Goal: Learn about a topic

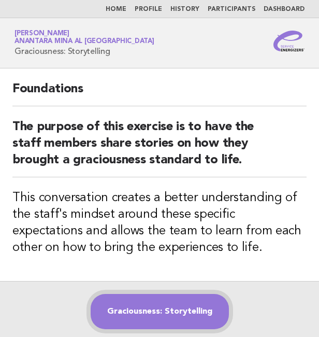
click at [183, 301] on link "Graciousness: Storytelling" at bounding box center [160, 311] width 138 height 35
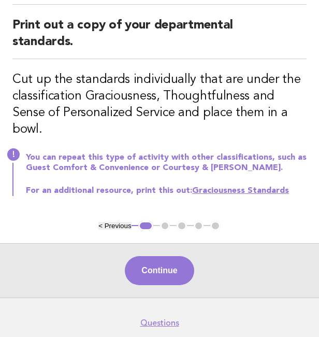
scroll to position [118, 0]
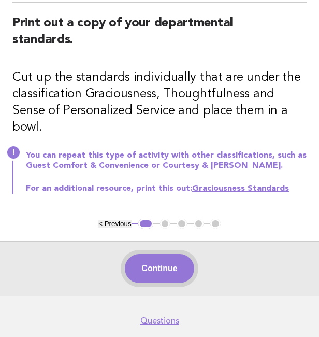
click at [163, 254] on button "Continue" at bounding box center [159, 268] width 69 height 29
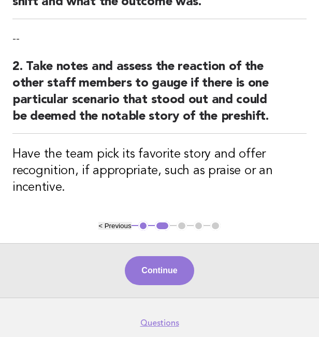
scroll to position [193, 0]
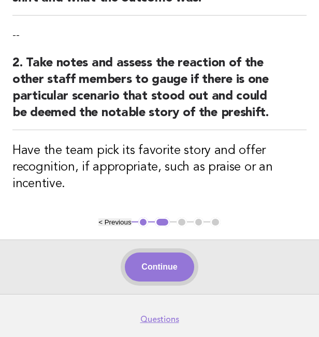
click at [140, 261] on button "Continue" at bounding box center [159, 266] width 69 height 29
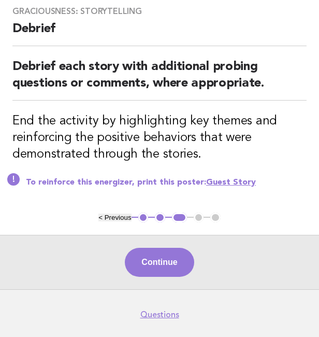
scroll to position [112, 0]
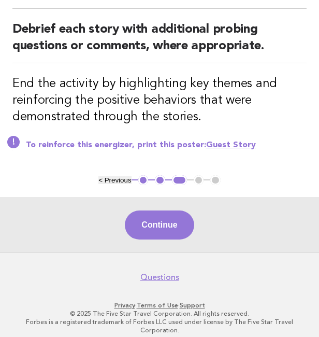
click at [232, 209] on div "Continue" at bounding box center [159, 224] width 319 height 54
click at [258, 149] on div "Graciousness: Storytelling Debrief Debrief each story with additional probing q…" at bounding box center [159, 65] width 319 height 219
click at [166, 224] on button "Continue" at bounding box center [159, 224] width 69 height 29
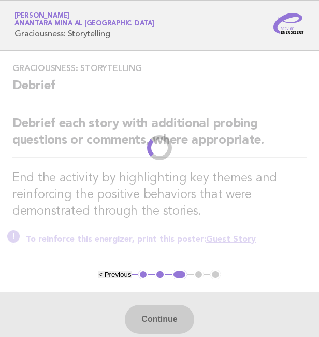
scroll to position [0, 0]
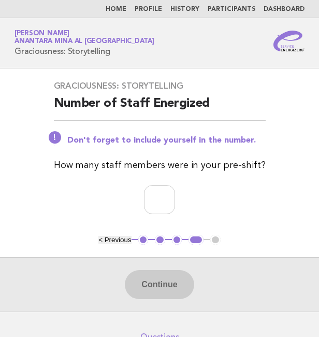
click at [106, 241] on button "< Previous" at bounding box center [114, 240] width 33 height 8
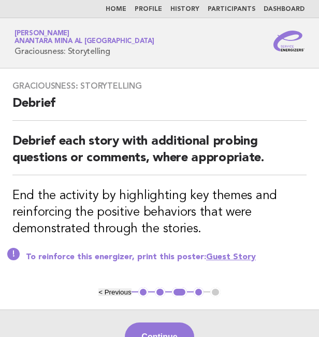
click at [111, 291] on button "< Previous" at bounding box center [114, 292] width 33 height 8
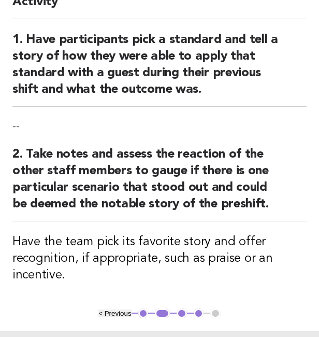
scroll to position [106, 0]
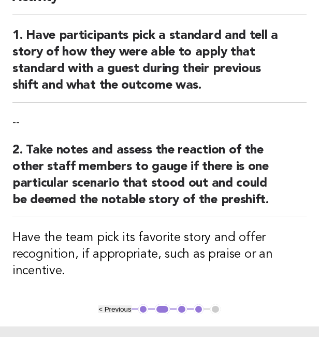
click at [140, 308] on button "1" at bounding box center [143, 309] width 10 height 10
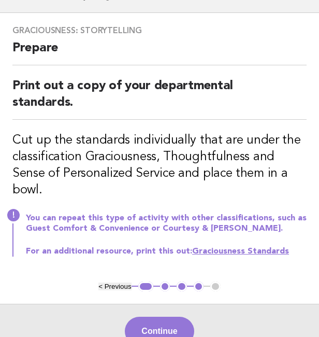
scroll to position [64, 0]
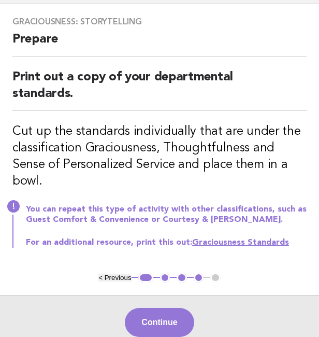
click at [219, 238] on link "Graciousness Standards" at bounding box center [240, 242] width 97 height 8
